Goal: Transaction & Acquisition: Purchase product/service

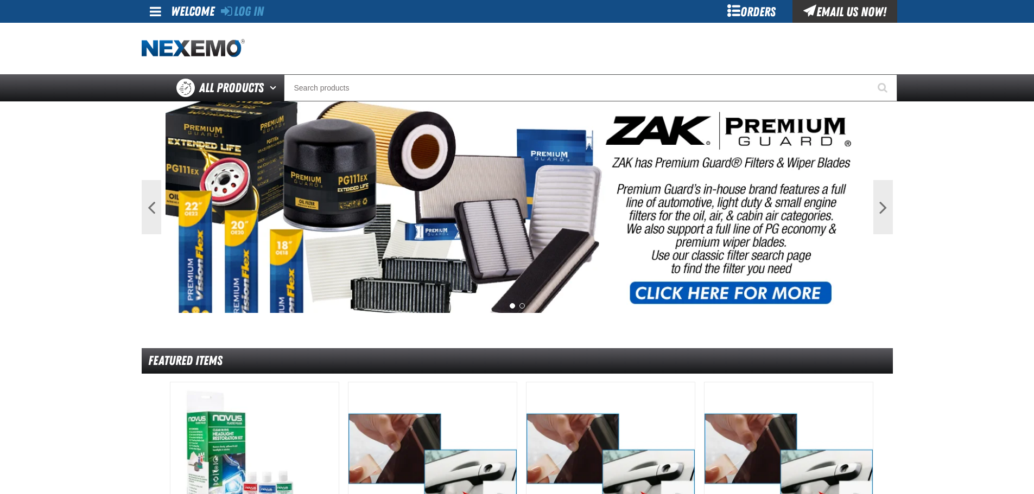
click at [148, 15] on link at bounding box center [156, 11] width 29 height 23
click at [167, 31] on link "Log In Log In" at bounding box center [161, 32] width 29 height 10
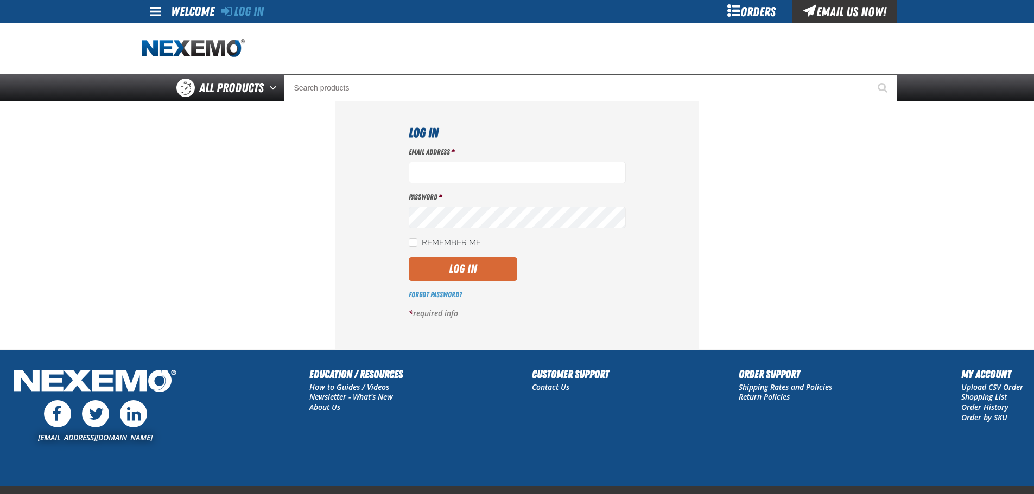
type input "vtoreceptionist@vtaig.com"
click at [463, 270] on button "Log In" at bounding box center [463, 269] width 109 height 24
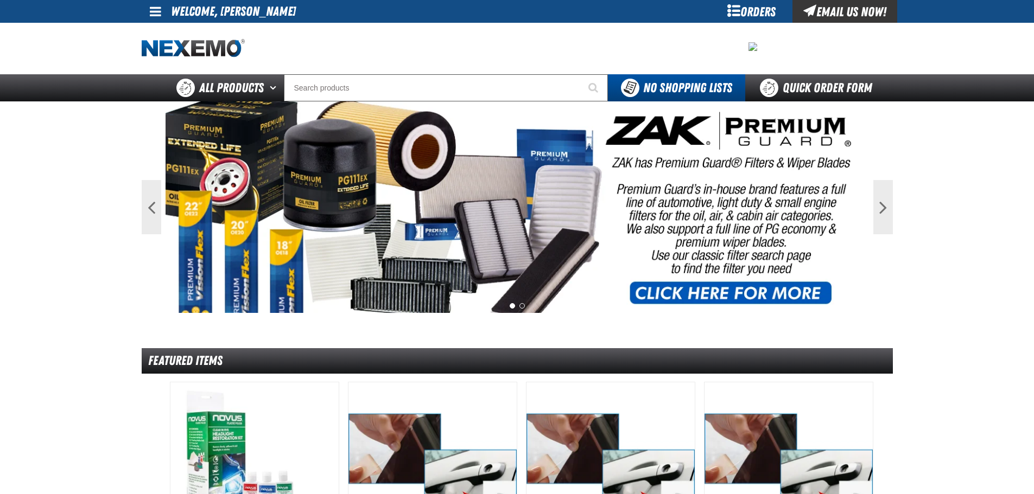
click at [152, 11] on span at bounding box center [155, 11] width 11 height 13
click at [174, 31] on link "My Account My Account" at bounding box center [171, 32] width 48 height 10
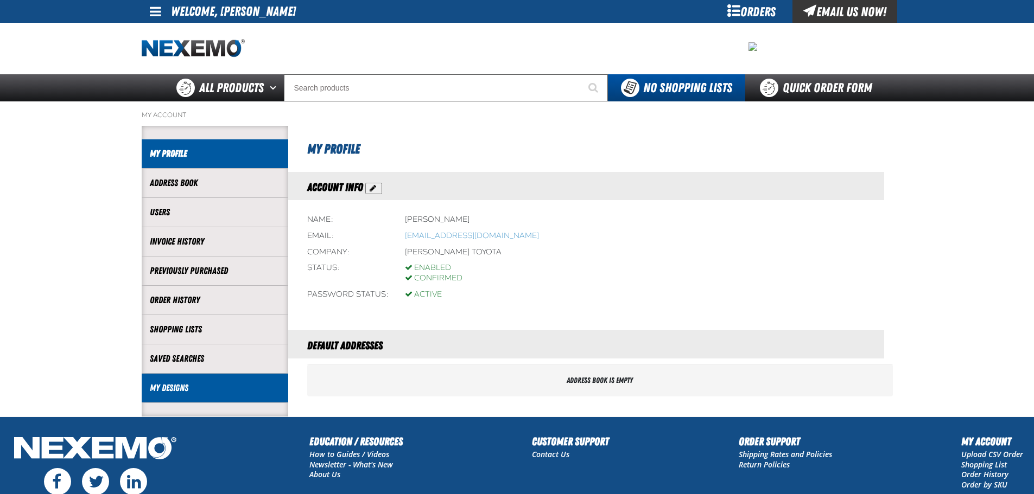
click at [207, 399] on li "My Designs" at bounding box center [215, 388] width 147 height 29
click at [186, 389] on link "My Designs" at bounding box center [215, 388] width 130 height 12
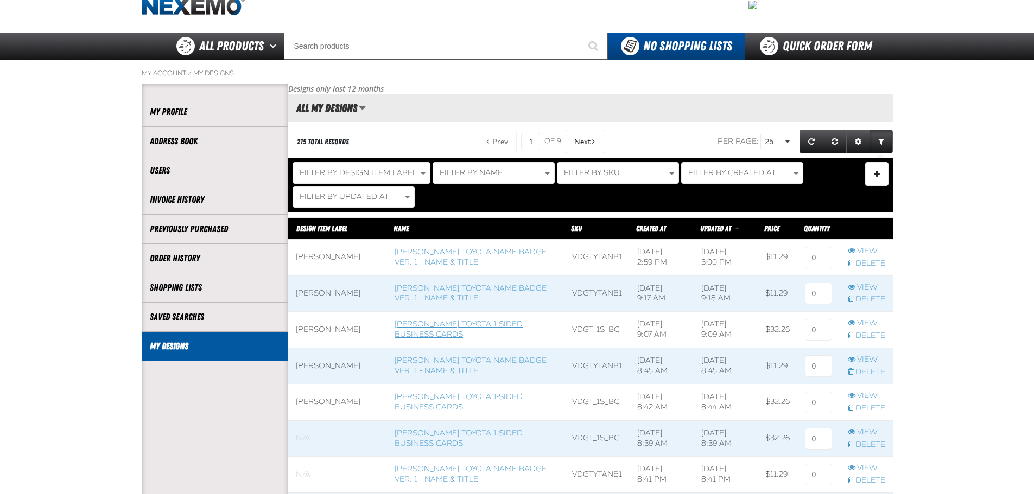
scroll to position [54, 0]
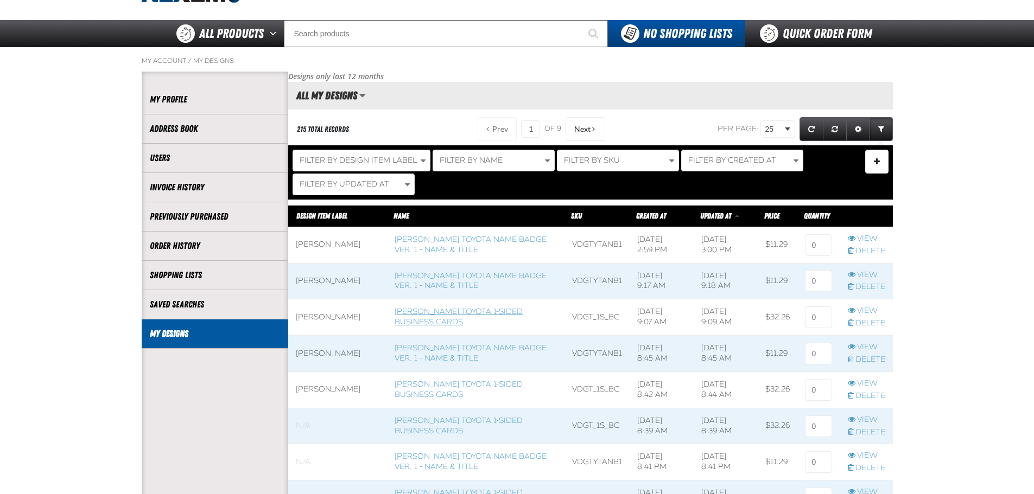
click at [448, 319] on link "Vandergriff Toyota 1-sided Business Cards" at bounding box center [459, 317] width 128 height 20
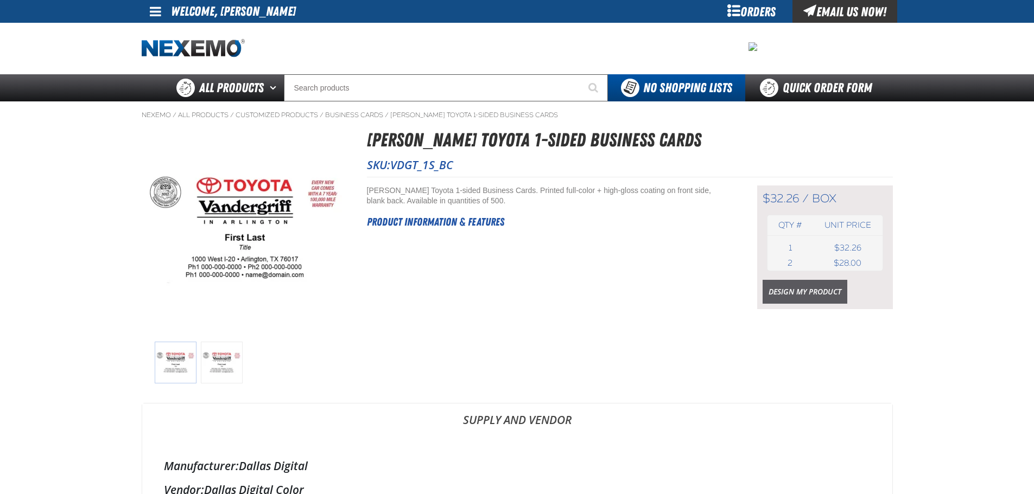
click at [825, 297] on link "Design My Product" at bounding box center [804, 292] width 85 height 24
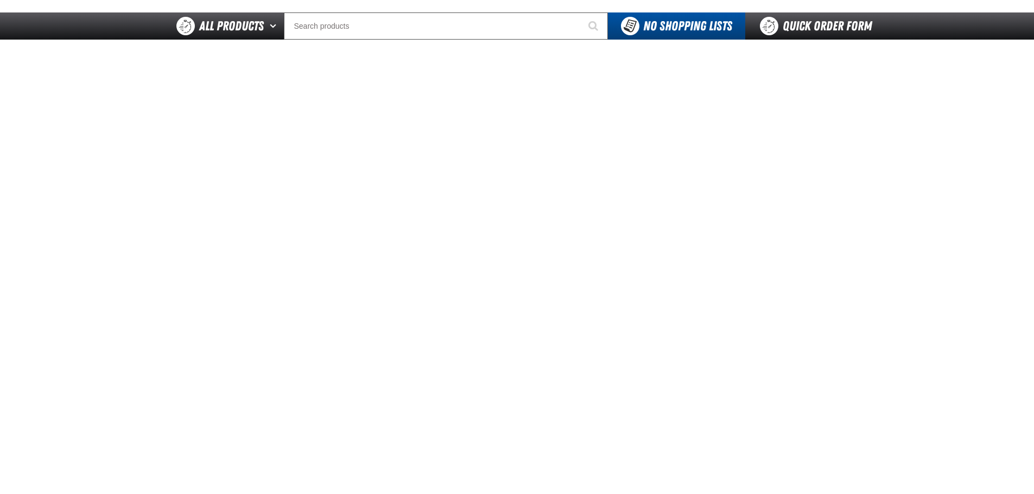
scroll to position [54, 0]
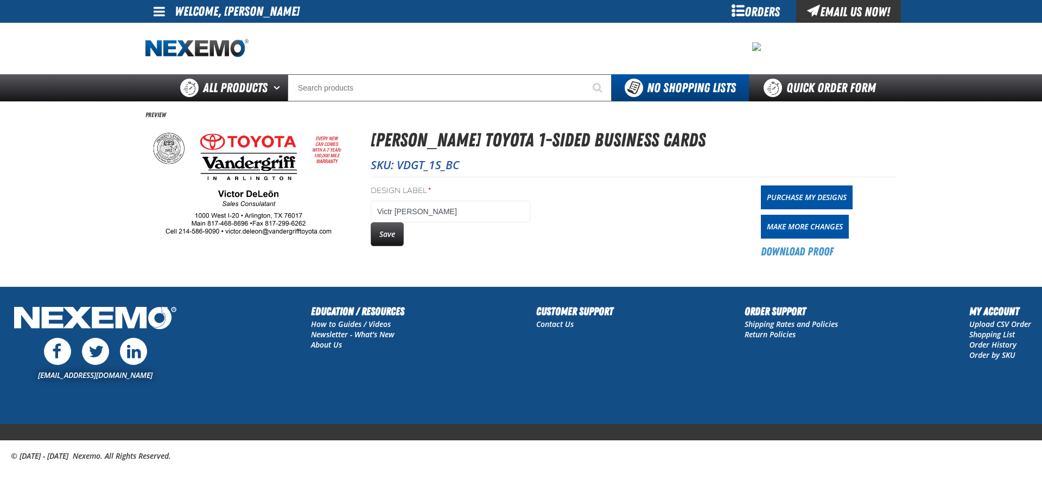
click at [225, 210] on img at bounding box center [248, 185] width 206 height 118
click at [792, 233] on link "Make More Changes" at bounding box center [805, 227] width 88 height 24
click at [384, 238] on button "Save" at bounding box center [387, 235] width 33 height 24
click at [779, 200] on link "Purchase My Designs" at bounding box center [807, 198] width 92 height 24
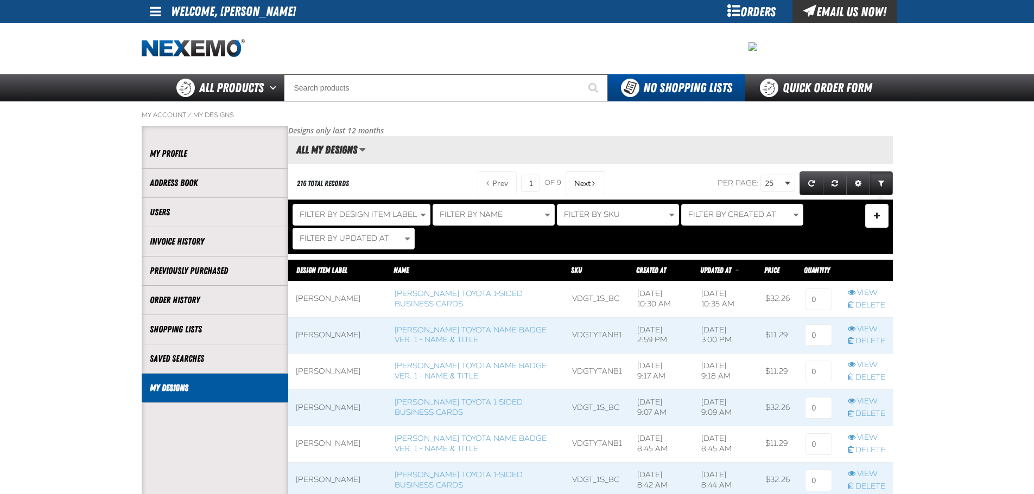
scroll to position [54, 0]
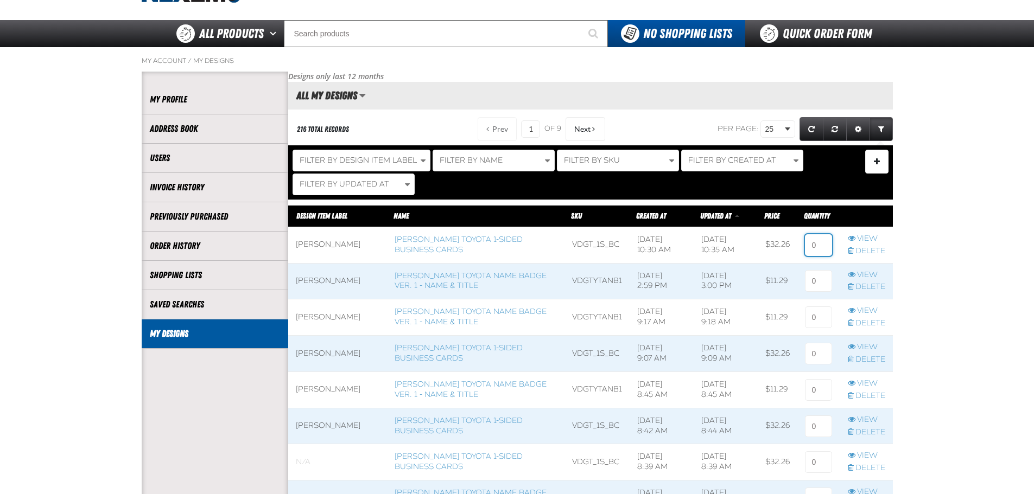
click at [817, 249] on input at bounding box center [818, 245] width 27 height 22
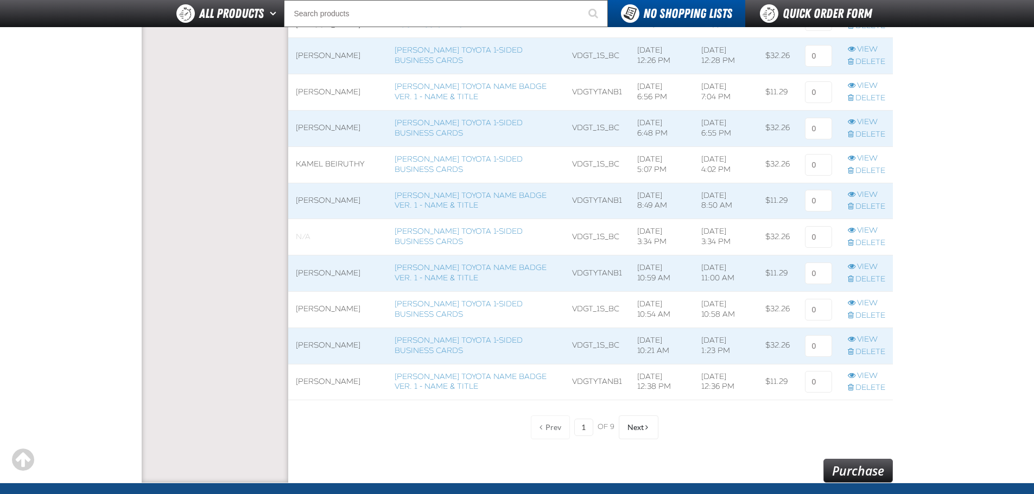
scroll to position [814, 0]
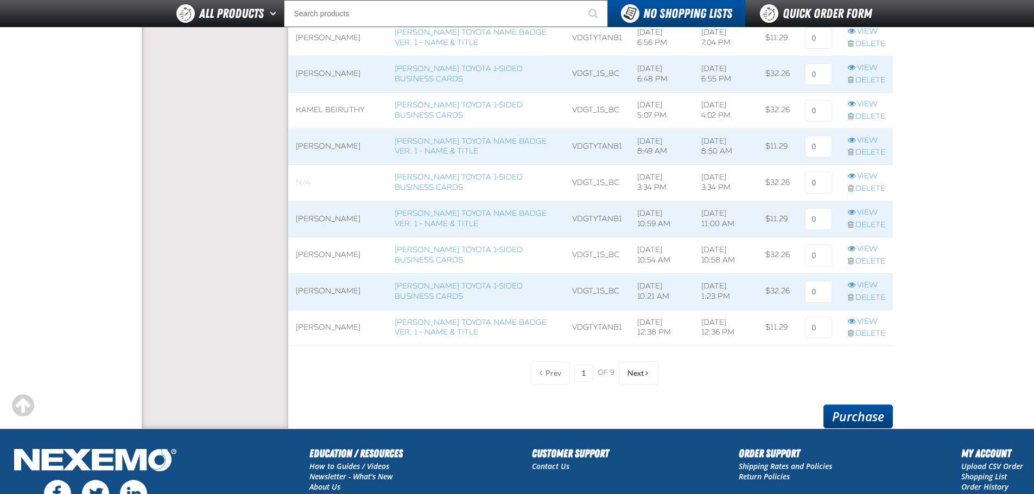
type input "1"
click at [851, 410] on link "Purchase" at bounding box center [857, 417] width 69 height 24
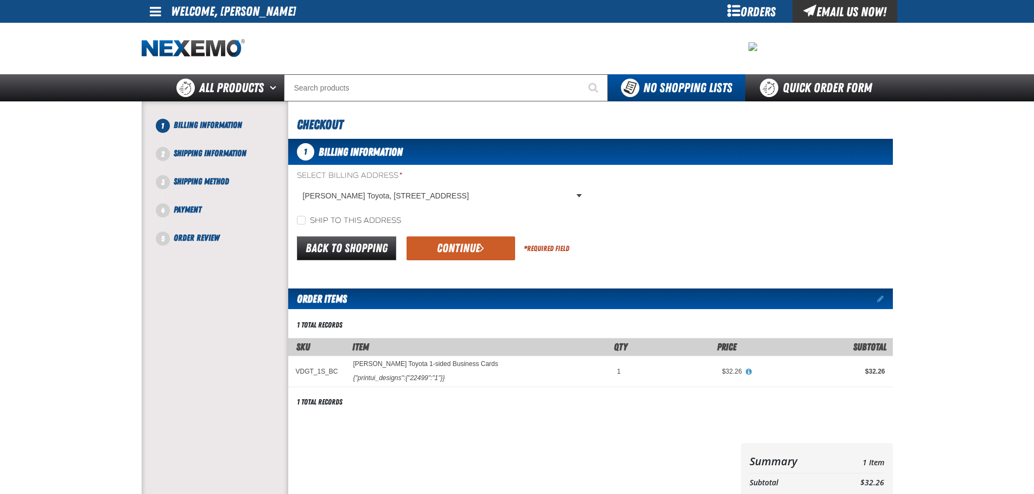
click at [320, 226] on label "Ship to this address" at bounding box center [349, 221] width 104 height 10
click at [306, 225] on input "Ship to this address" at bounding box center [301, 220] width 9 height 9
checkbox input "true"
click at [427, 244] on button "Continue" at bounding box center [460, 249] width 109 height 24
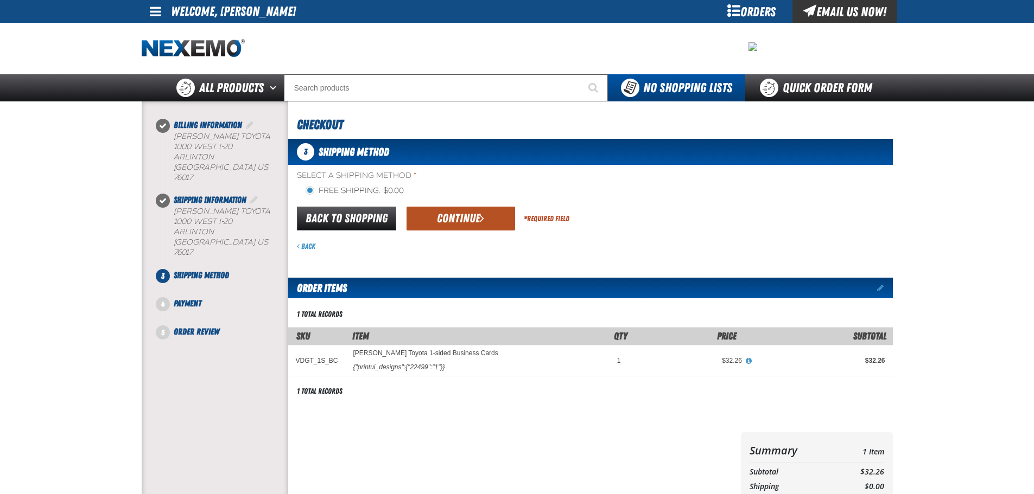
click at [442, 214] on button "Continue" at bounding box center [460, 219] width 109 height 24
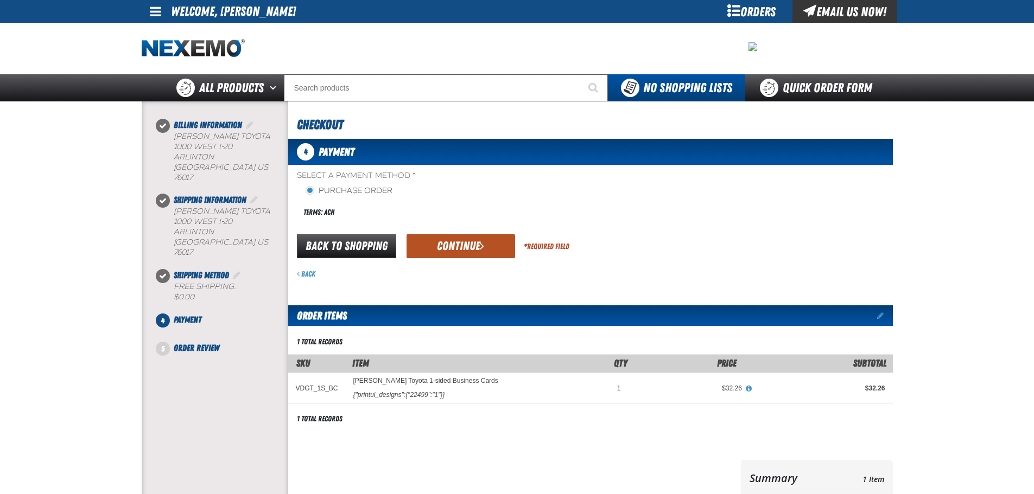
click at [451, 241] on button "Continue" at bounding box center [460, 246] width 109 height 24
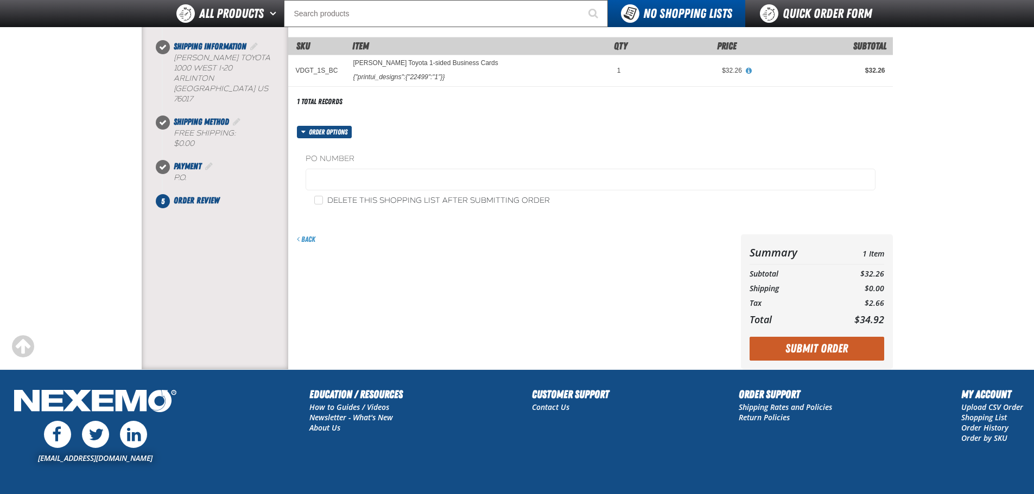
scroll to position [163, 0]
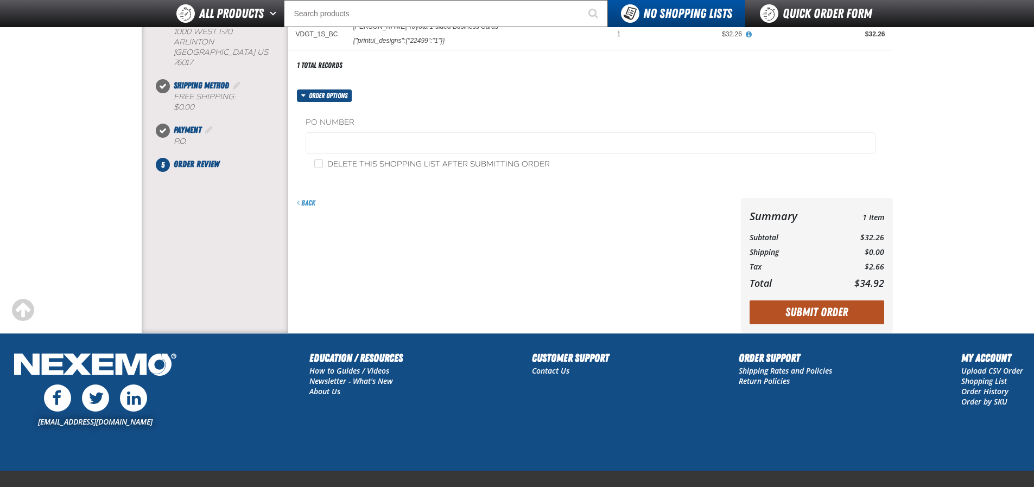
click at [780, 316] on button "Submit Order" at bounding box center [816, 313] width 135 height 24
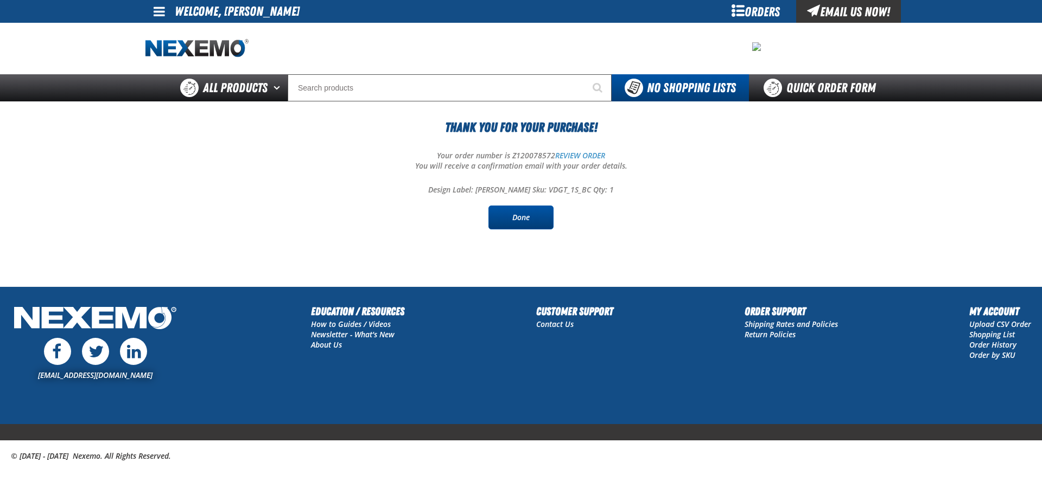
click at [525, 210] on link "Done" at bounding box center [520, 218] width 65 height 24
